Goal: Task Accomplishment & Management: Manage account settings

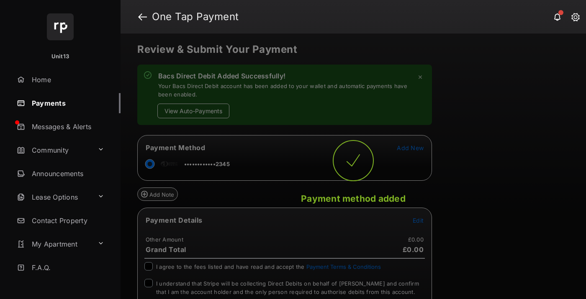
click at [193, 111] on button "View Auto-Payments" at bounding box center [193, 110] width 72 height 15
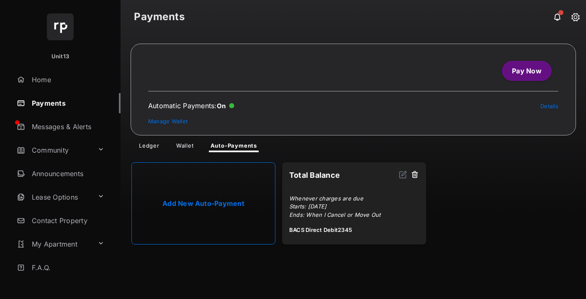
click at [168, 121] on link "Manage Wallet" at bounding box center [167, 121] width 39 height 7
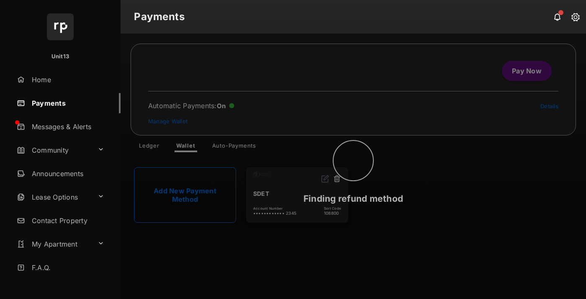
click at [337, 179] on button at bounding box center [337, 179] width 8 height 10
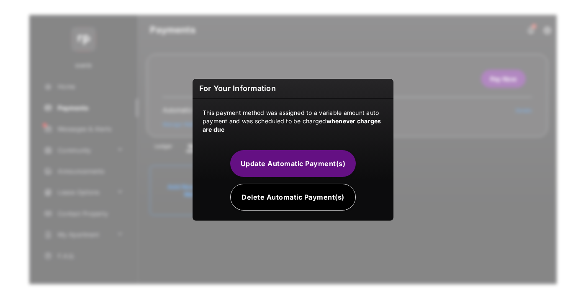
click at [293, 196] on button "Delete Automatic Payment(s)" at bounding box center [293, 196] width 126 height 27
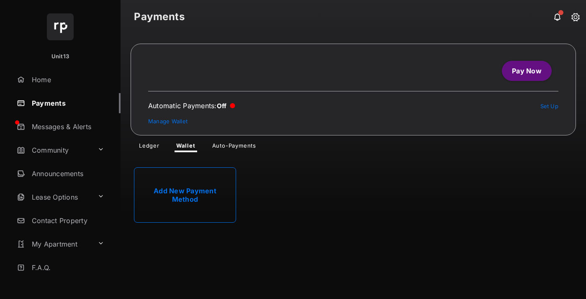
click at [185, 195] on link "Add New Payment Method" at bounding box center [185, 194] width 102 height 55
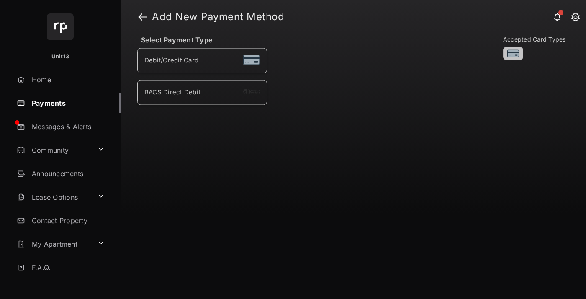
click at [202, 91] on div "BACS Direct Debit" at bounding box center [202, 92] width 116 height 11
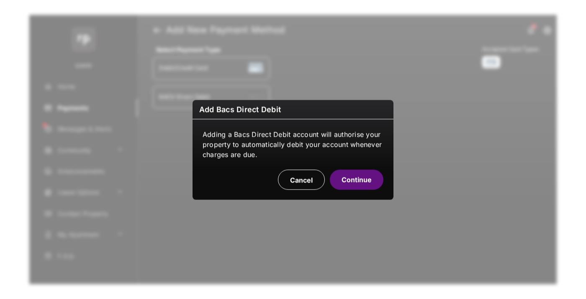
click at [357, 179] on button "Continue" at bounding box center [357, 179] width 54 height 20
